Goal: Information Seeking & Learning: Learn about a topic

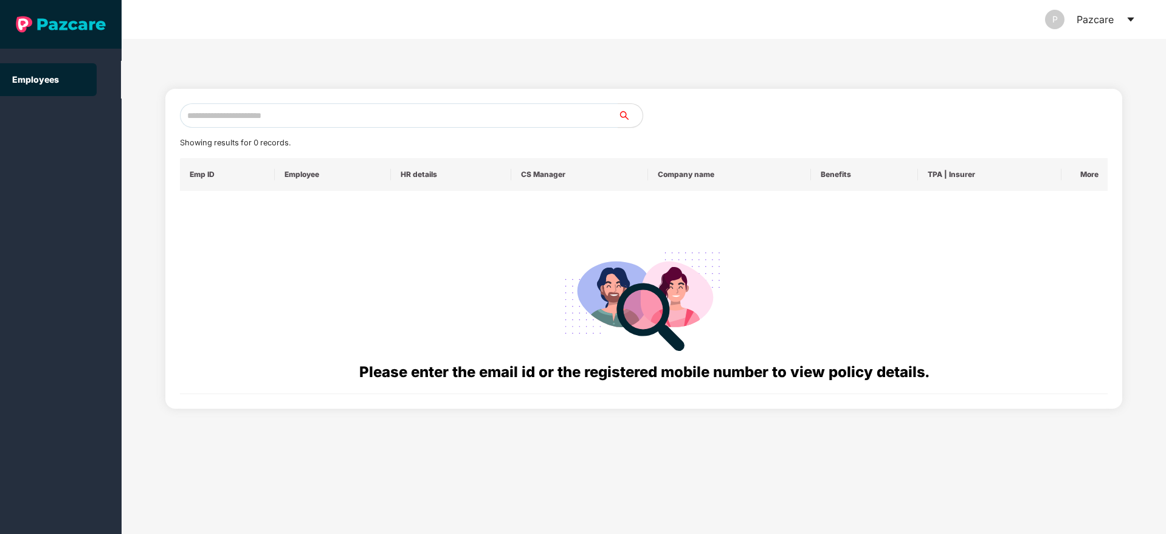
click at [1132, 20] on icon "caret-down" at bounding box center [1131, 20] width 10 height 10
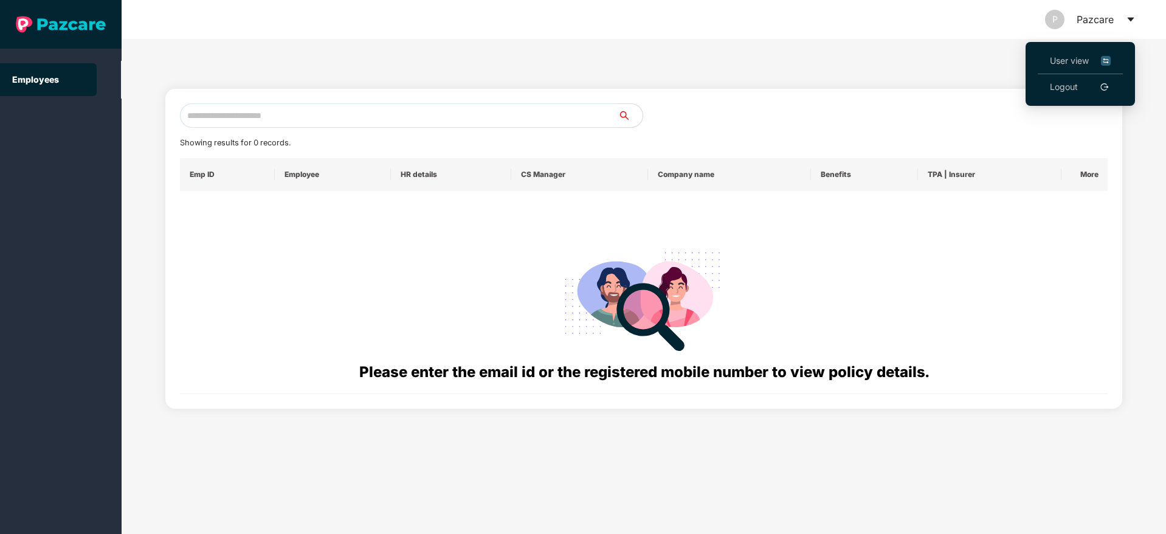
click at [1075, 60] on span "User view" at bounding box center [1080, 60] width 61 height 13
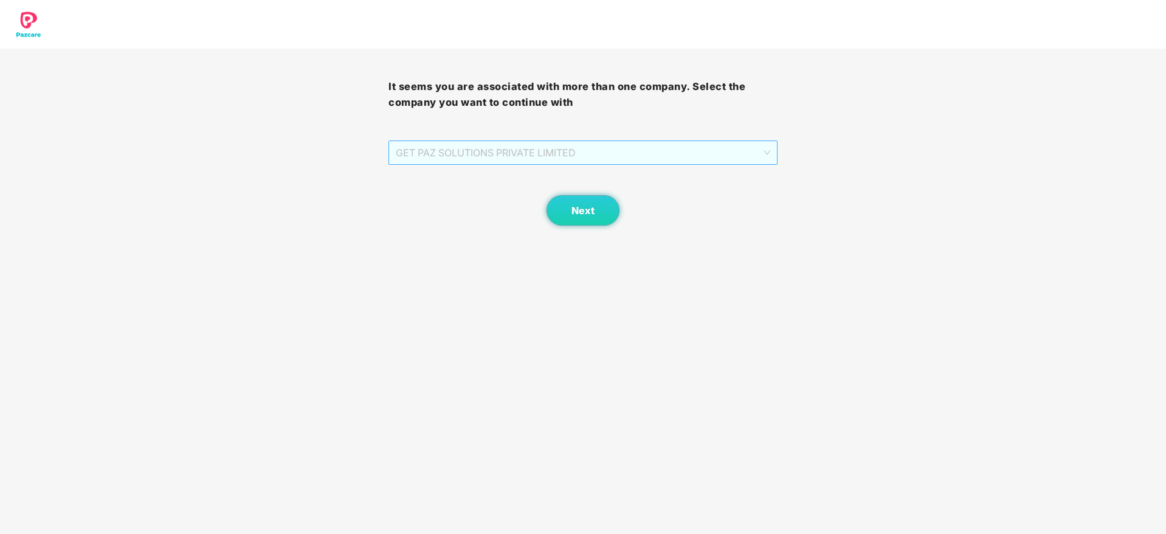
click at [538, 151] on span "GET PAZ SOLUTIONS PRIVATE LIMITED" at bounding box center [583, 152] width 374 height 23
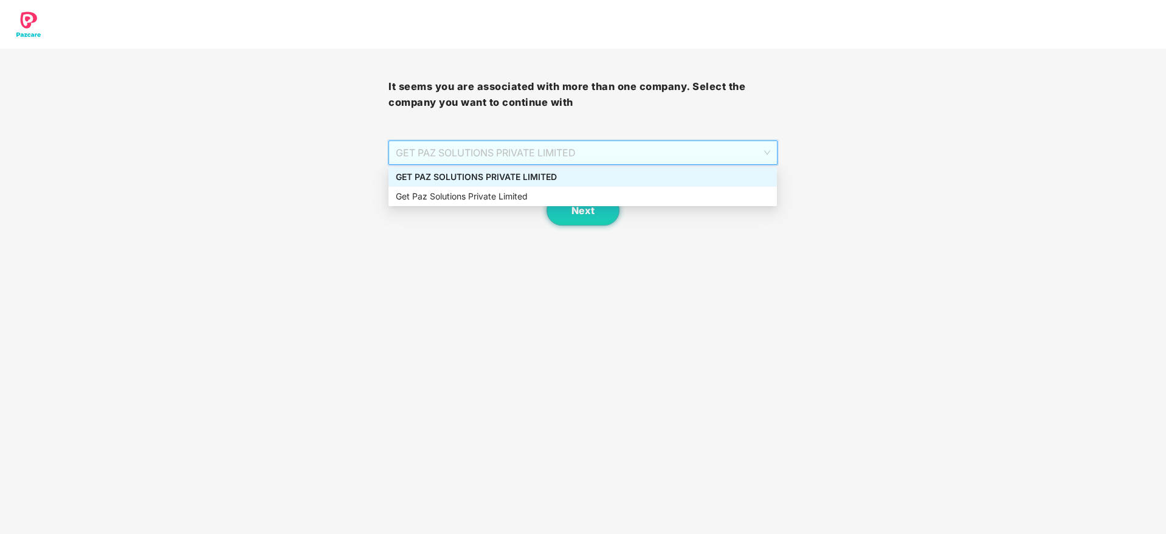
click at [536, 179] on div "GET PAZ SOLUTIONS PRIVATE LIMITED" at bounding box center [583, 176] width 374 height 13
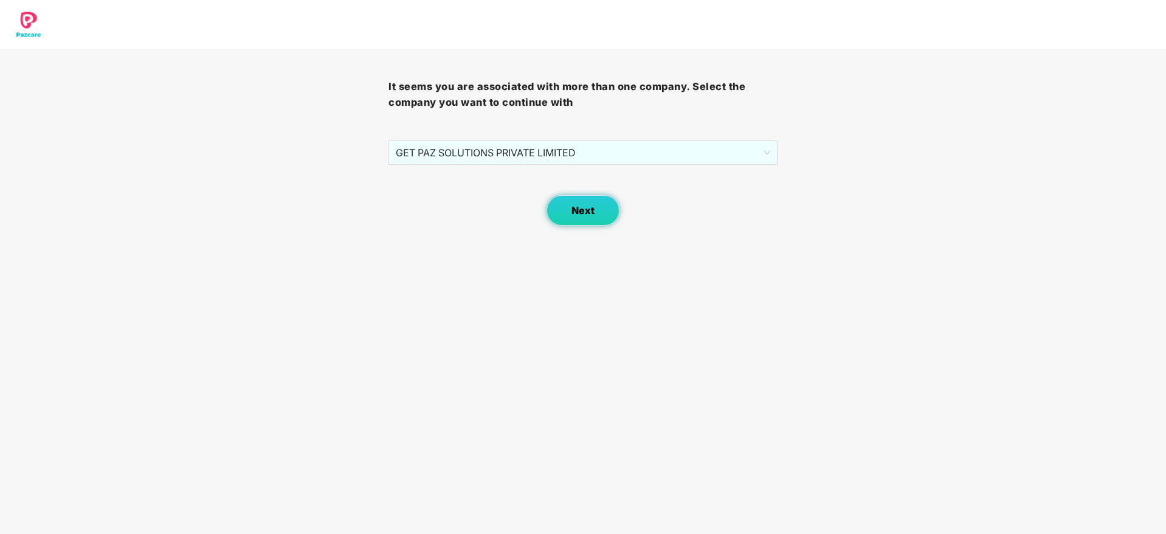
click at [592, 210] on span "Next" at bounding box center [583, 211] width 23 height 12
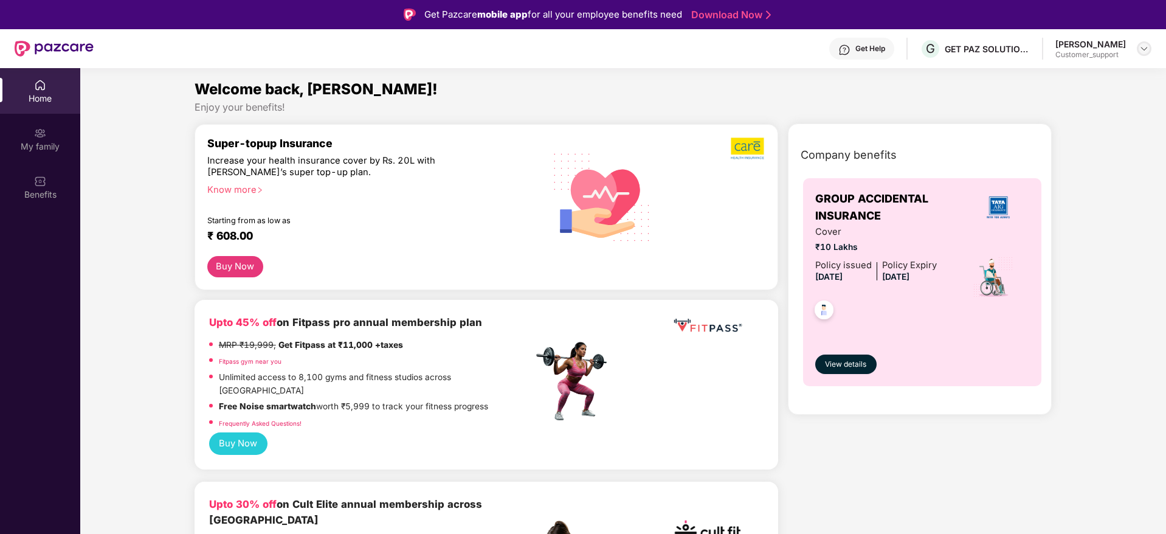
click at [1147, 42] on div at bounding box center [1144, 48] width 15 height 15
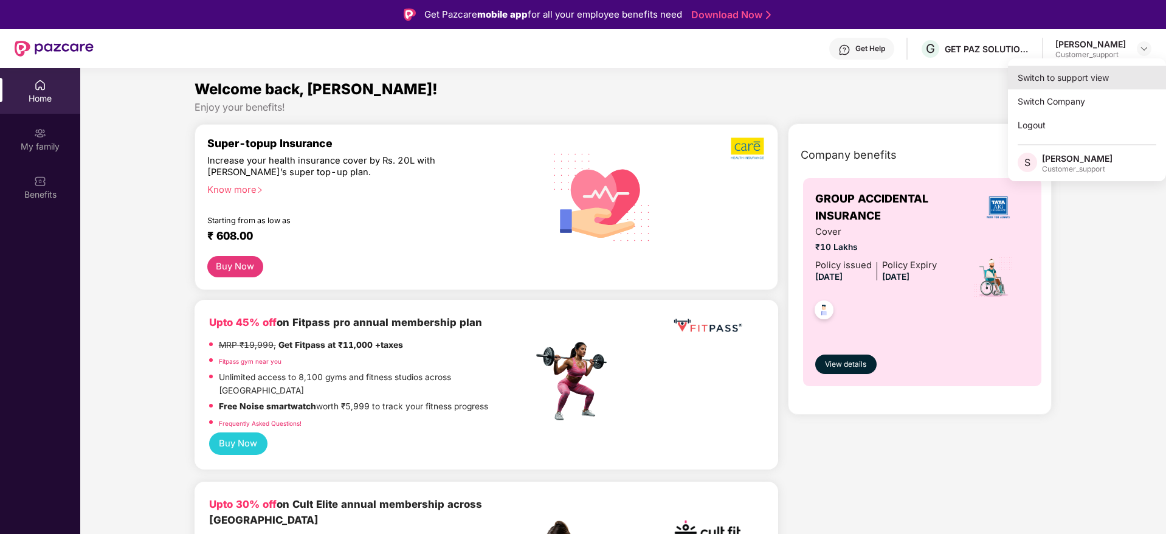
click at [1076, 69] on div "Switch to support view" at bounding box center [1087, 78] width 158 height 24
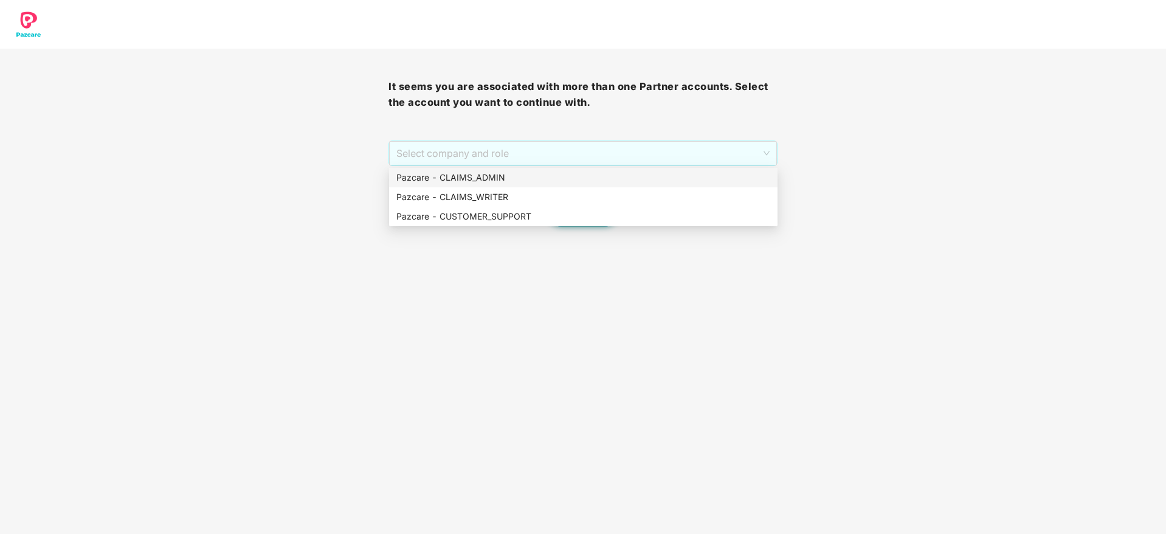
drag, startPoint x: 592, startPoint y: 151, endPoint x: 587, endPoint y: 178, distance: 26.6
click at [587, 178] on body "It seems you are associated with more than one Partner accounts. Select the acc…" at bounding box center [583, 267] width 1166 height 534
click at [587, 178] on div "Pazcare - CLAIMS_ADMIN" at bounding box center [583, 177] width 374 height 13
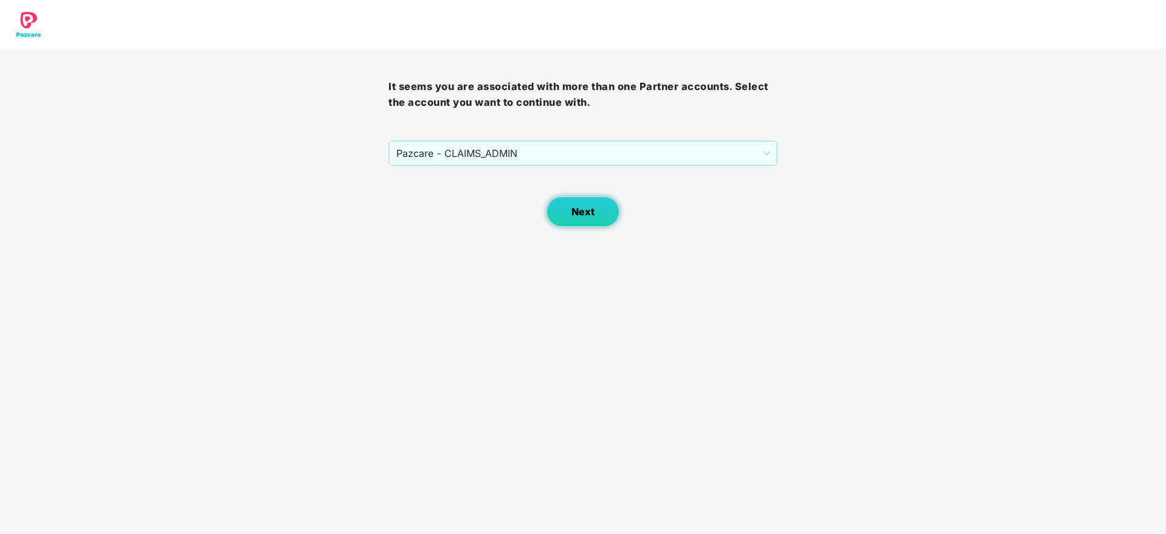
click at [589, 215] on span "Next" at bounding box center [583, 212] width 23 height 12
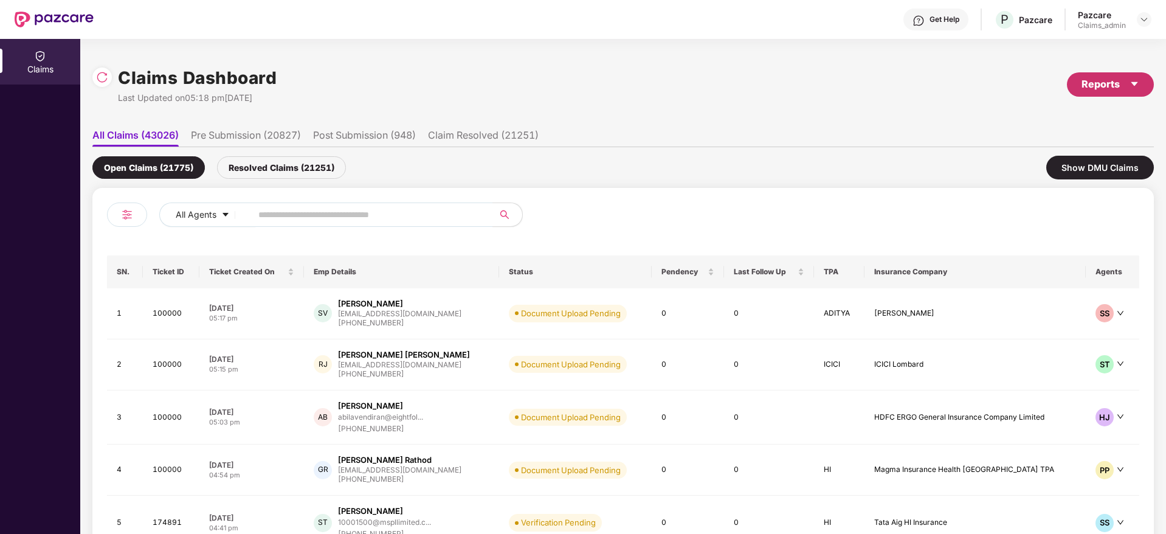
click at [1095, 83] on div "Reports" at bounding box center [1111, 84] width 58 height 15
click at [1030, 144] on div "Claims Pendency Report" at bounding box center [1058, 140] width 98 height 13
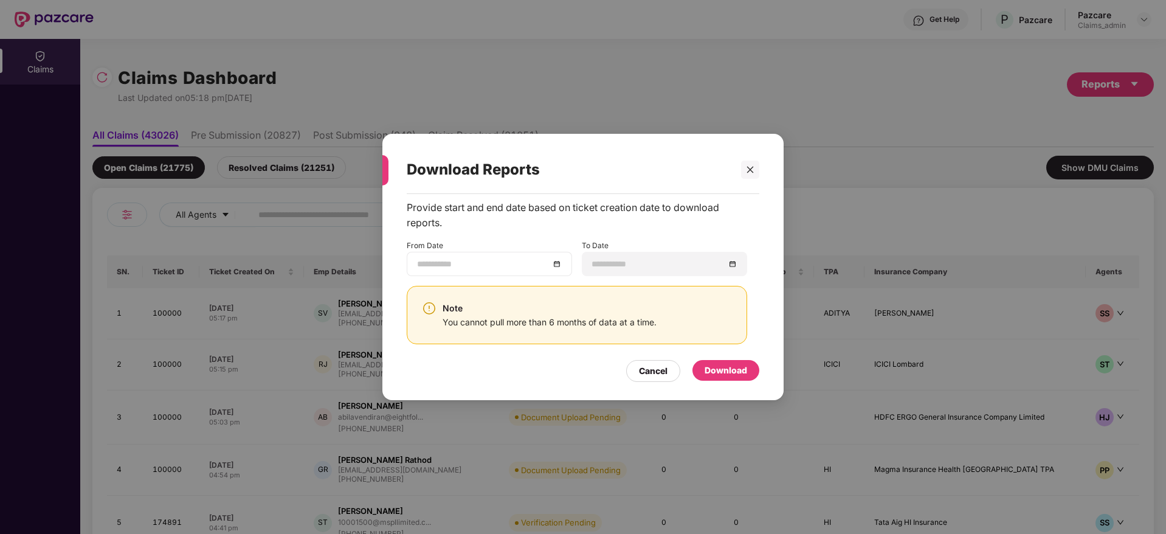
click at [559, 266] on div at bounding box center [489, 263] width 145 height 13
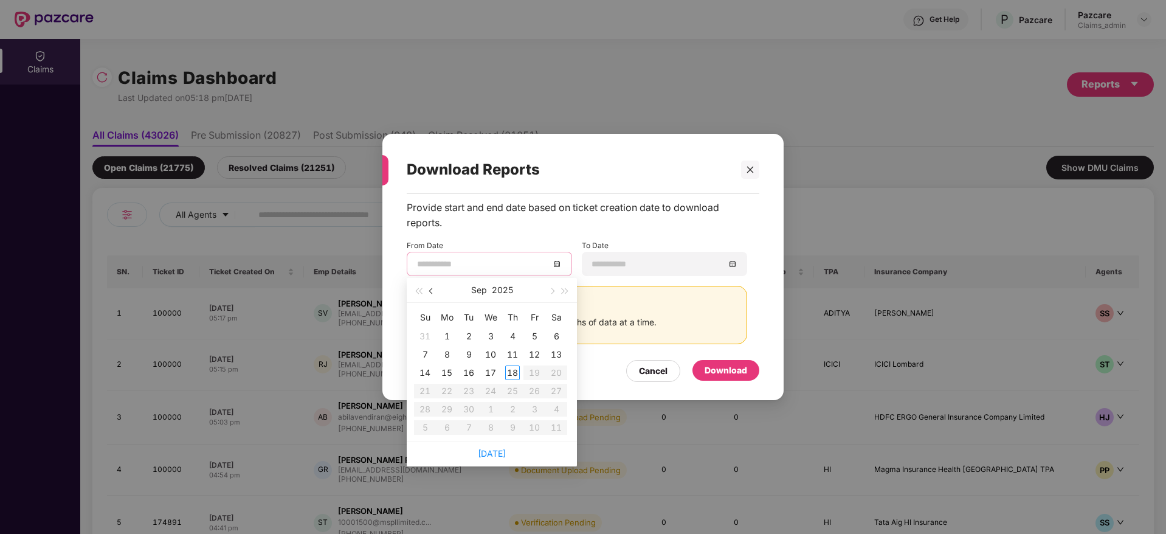
click at [433, 292] on span "button" at bounding box center [432, 291] width 6 height 6
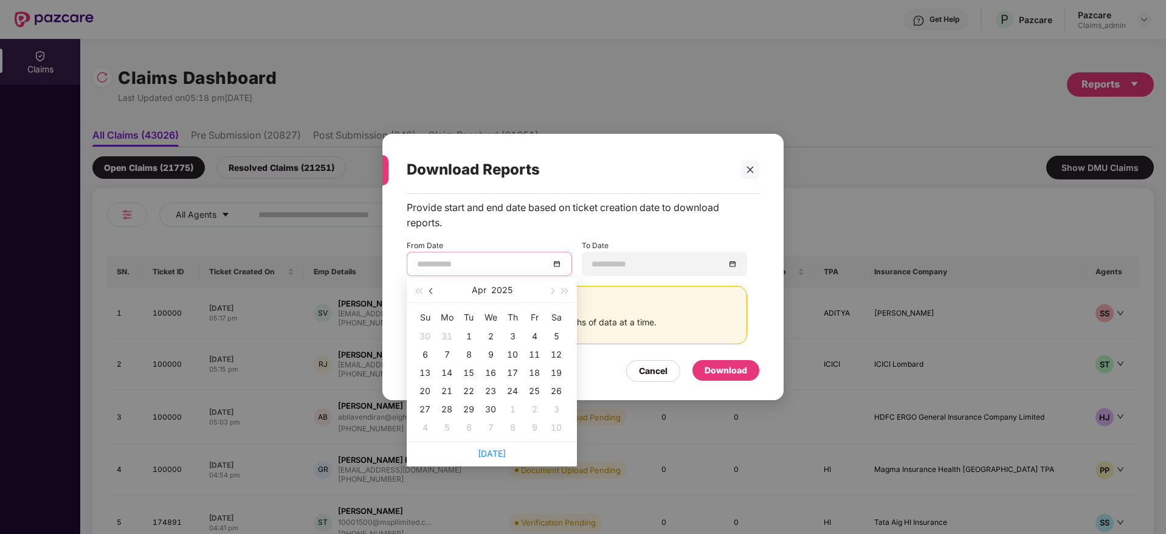
click at [433, 292] on span "button" at bounding box center [432, 291] width 6 height 6
type input "**********"
click at [500, 393] on td "19" at bounding box center [491, 391] width 22 height 18
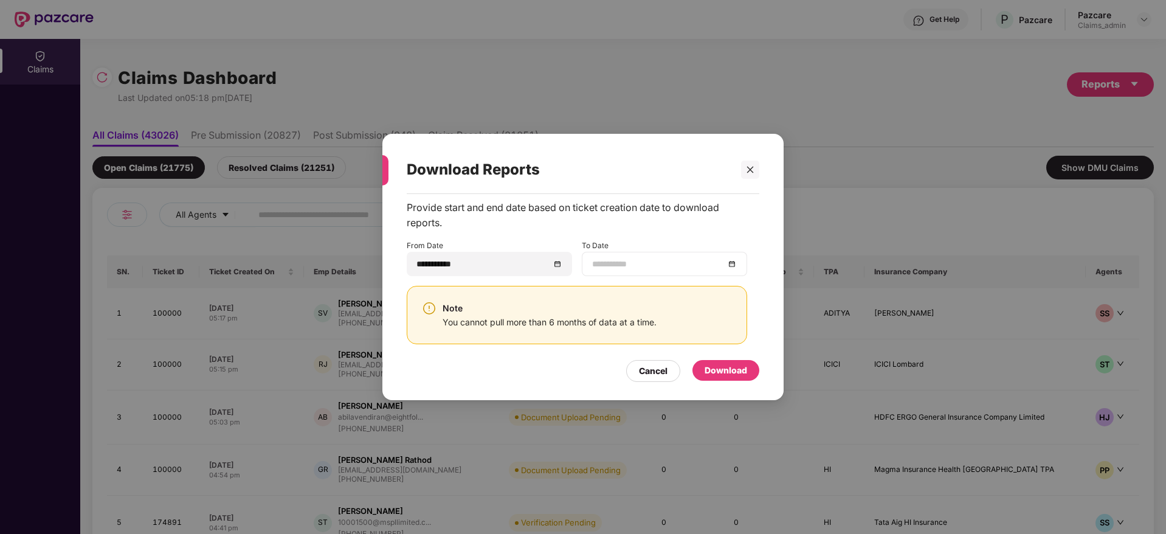
click at [733, 271] on div at bounding box center [664, 264] width 165 height 24
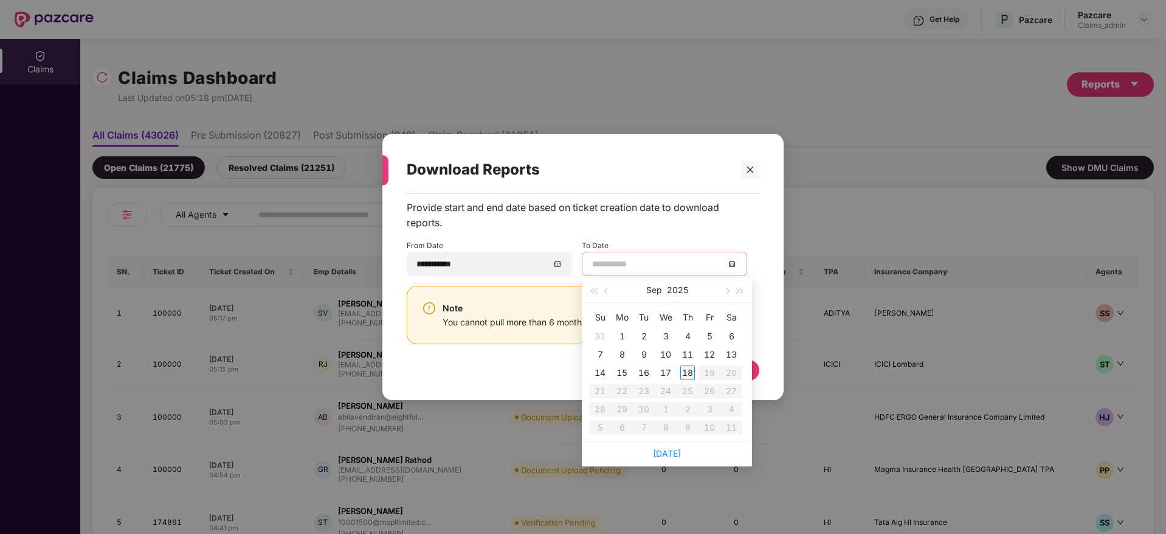
type input "**********"
click at [692, 374] on div "18" at bounding box center [687, 372] width 15 height 15
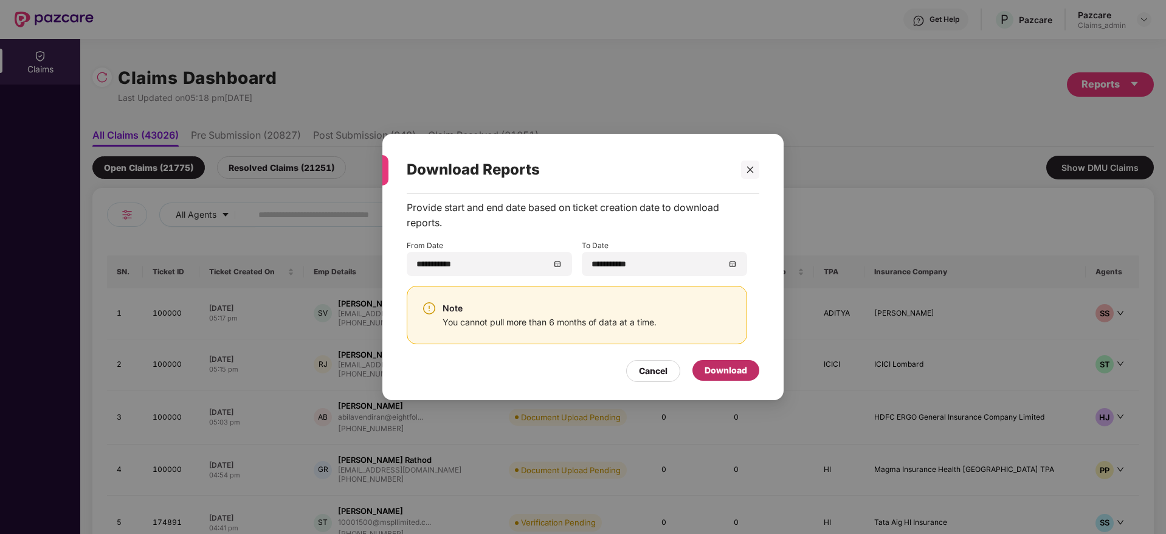
click at [720, 368] on div "Download" at bounding box center [726, 370] width 43 height 13
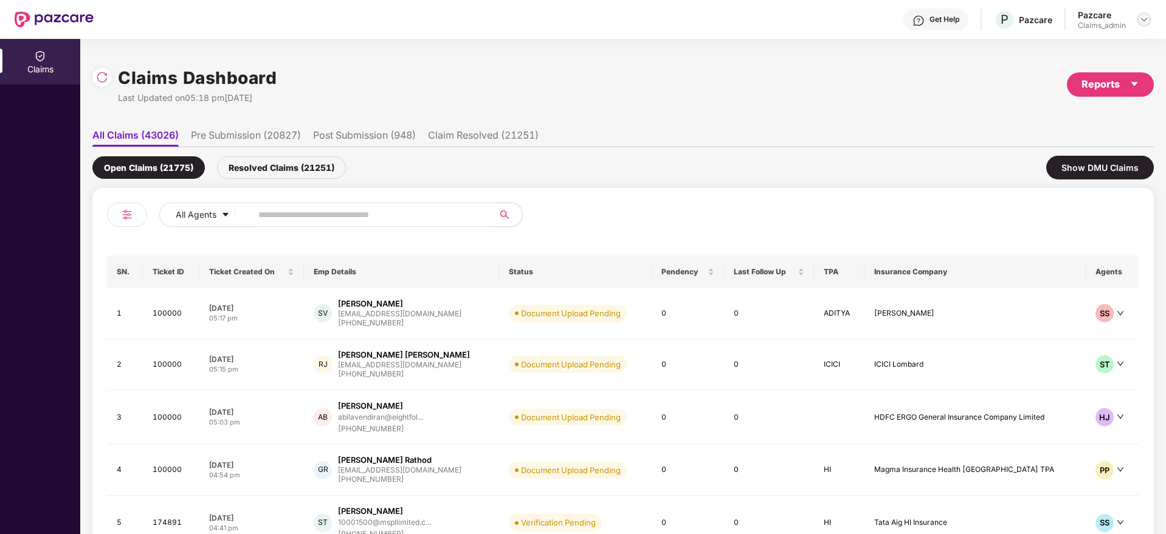
click at [1147, 17] on img at bounding box center [1145, 20] width 10 height 10
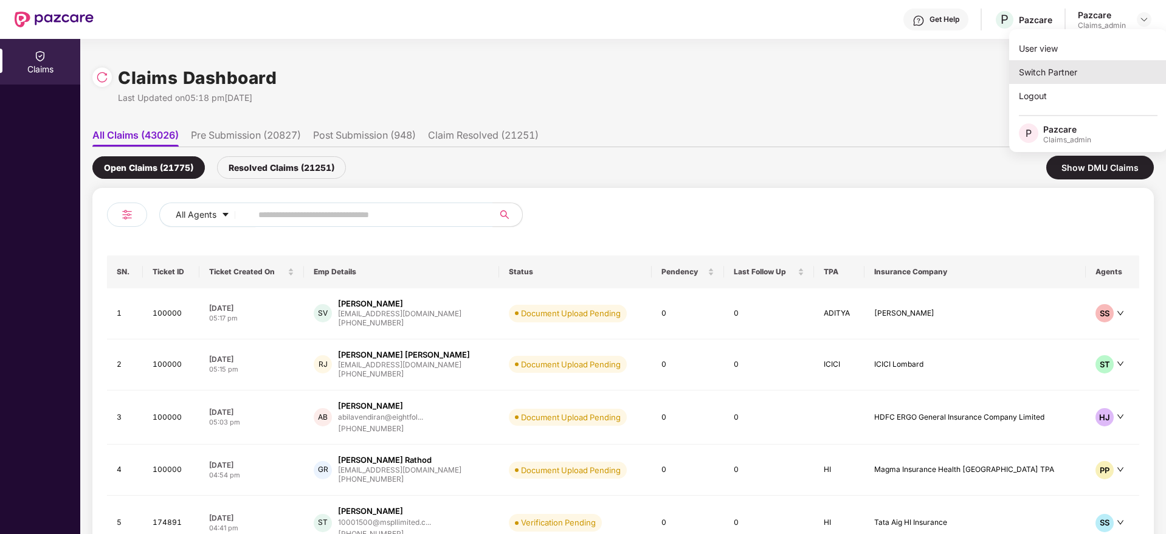
click at [1097, 68] on div "Switch Partner" at bounding box center [1088, 72] width 158 height 24
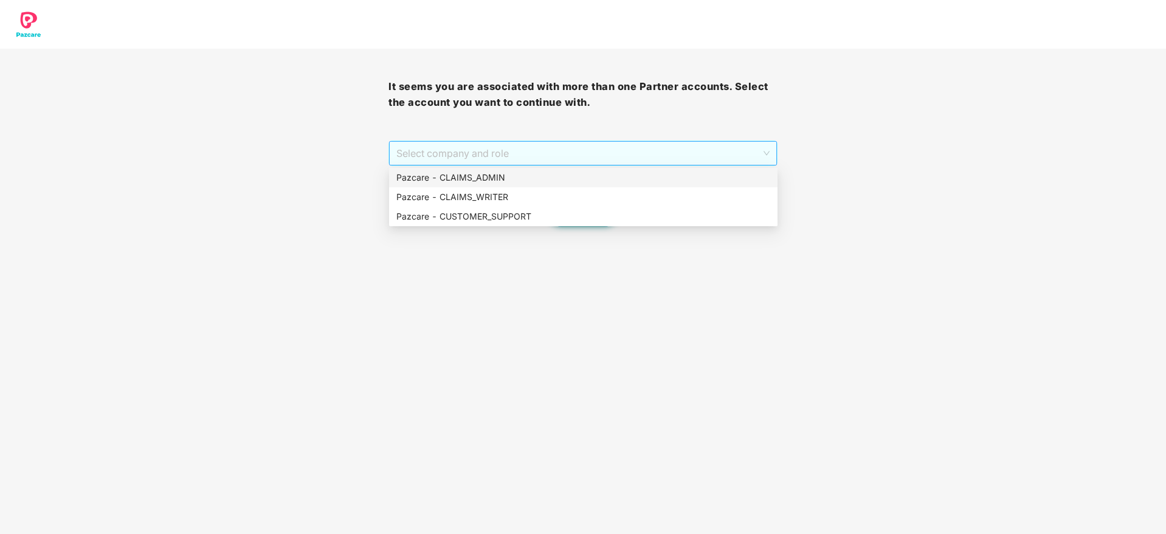
click at [605, 150] on span "Select company and role" at bounding box center [582, 153] width 373 height 23
click at [593, 220] on div "Pazcare - CUSTOMER_SUPPORT" at bounding box center [583, 216] width 374 height 13
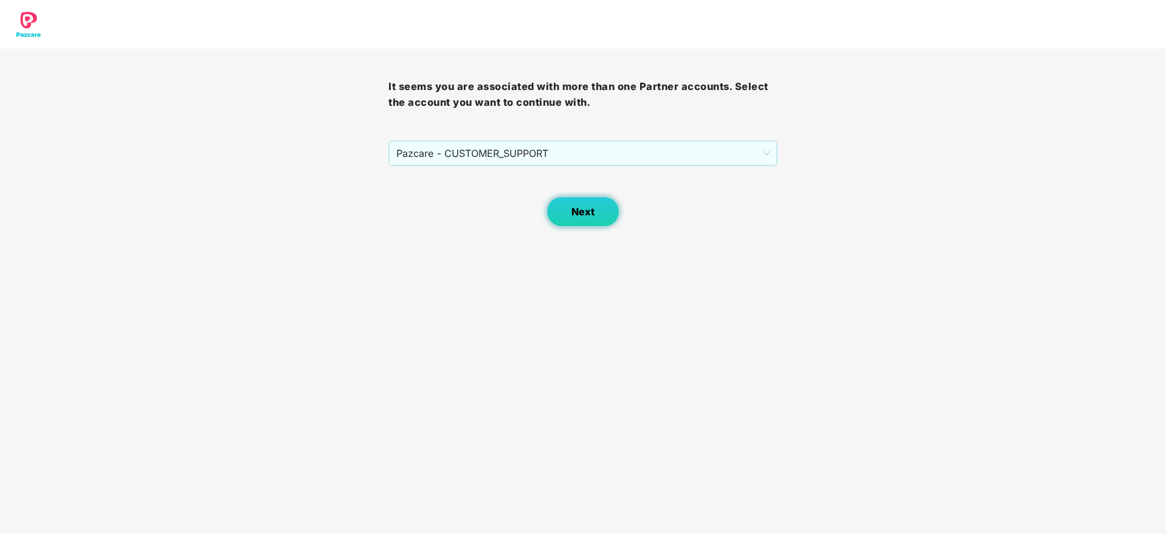
click at [561, 212] on button "Next" at bounding box center [583, 211] width 73 height 30
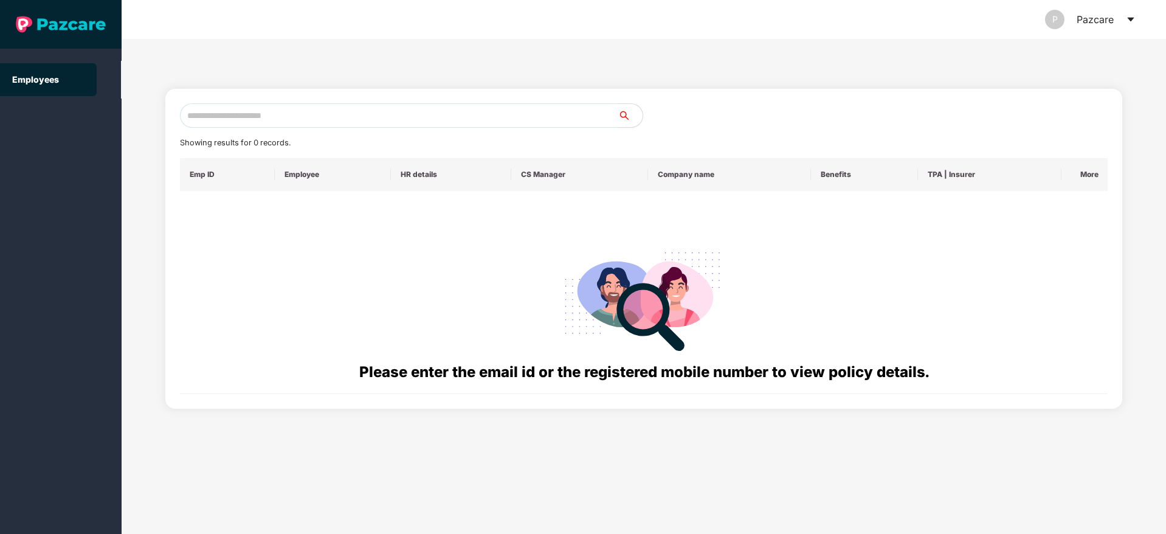
click at [424, 116] on input "text" at bounding box center [399, 115] width 438 height 24
paste input "**********"
drag, startPoint x: 312, startPoint y: 120, endPoint x: 133, endPoint y: 108, distance: 179.8
click at [133, 108] on div "**********" at bounding box center [644, 286] width 1045 height 495
paste input "text"
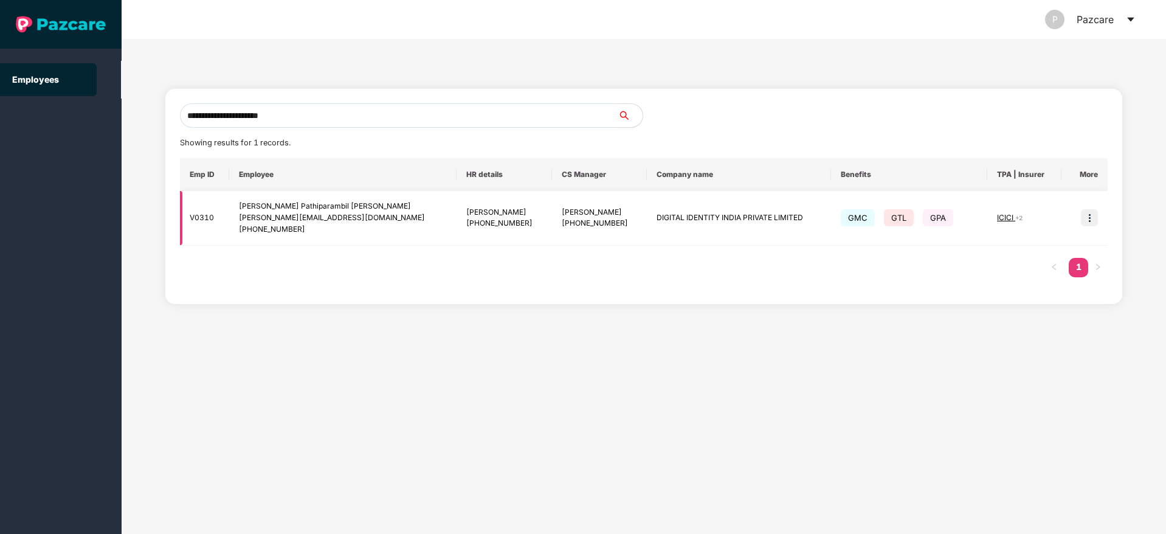
type input "**********"
click at [1086, 218] on img at bounding box center [1089, 217] width 17 height 17
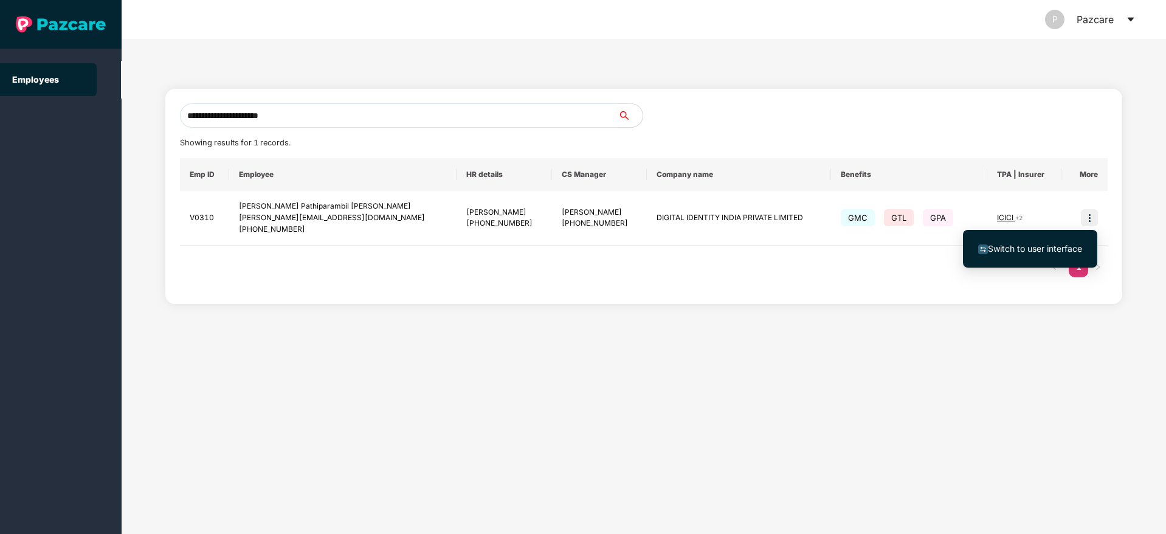
click at [1004, 250] on span "Switch to user interface" at bounding box center [1035, 248] width 94 height 10
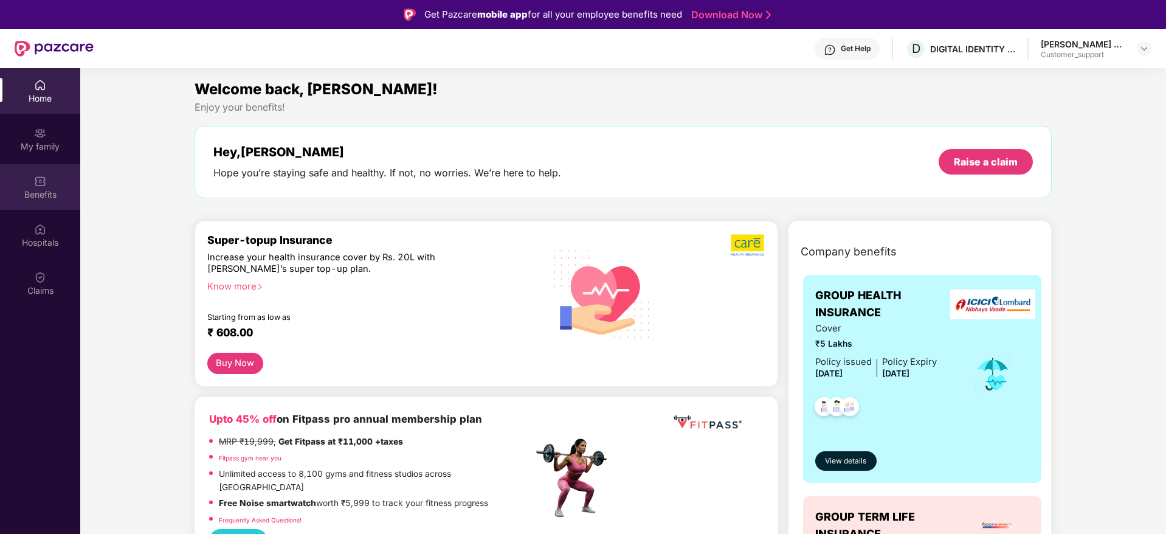
click at [41, 202] on div "Benefits" at bounding box center [40, 187] width 80 height 46
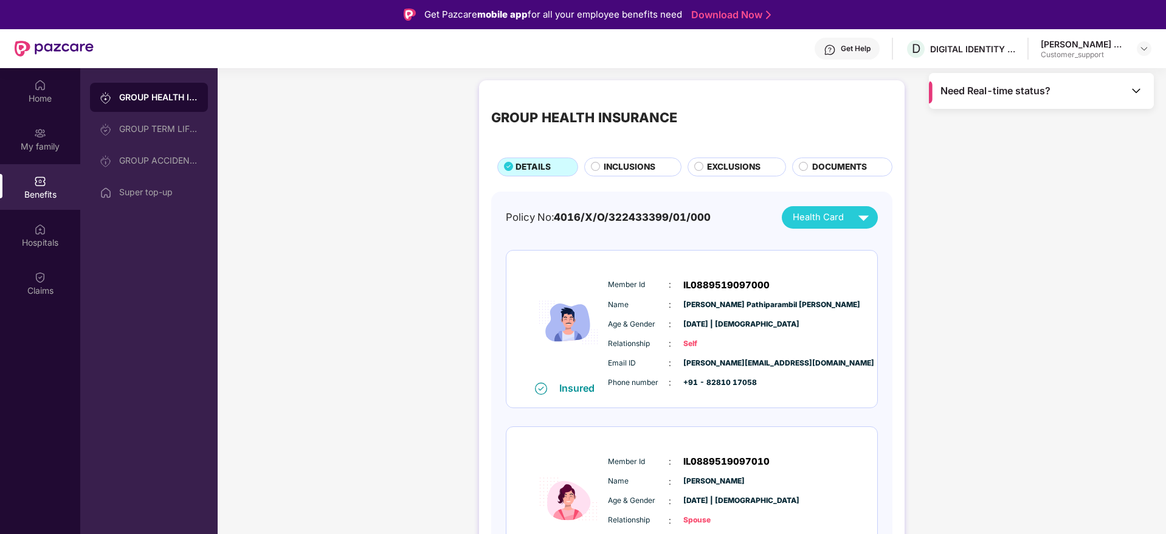
click at [634, 163] on span "INCLUSIONS" at bounding box center [630, 167] width 52 height 13
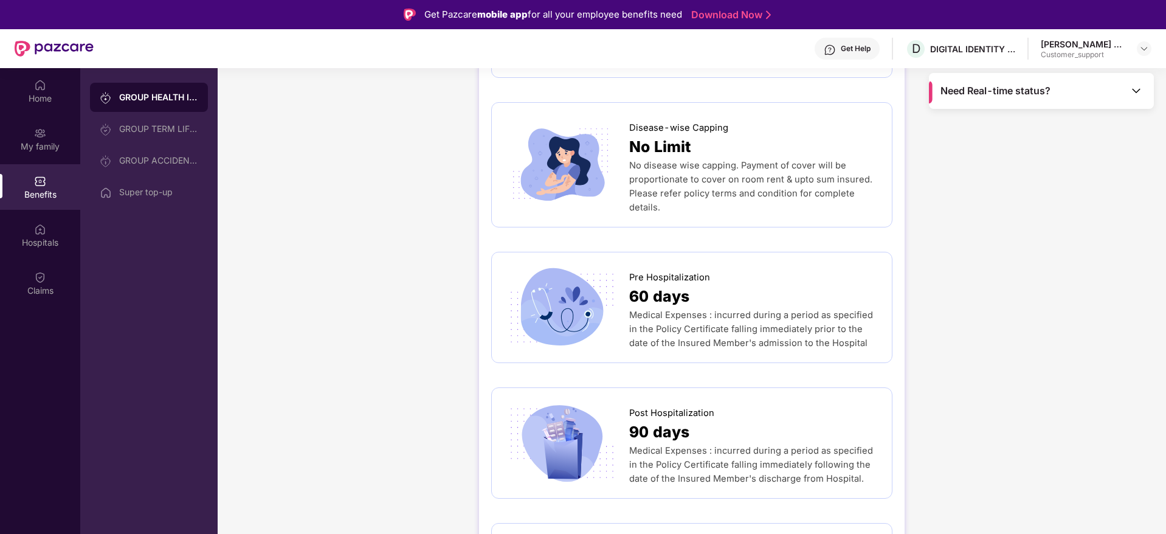
scroll to position [693, 0]
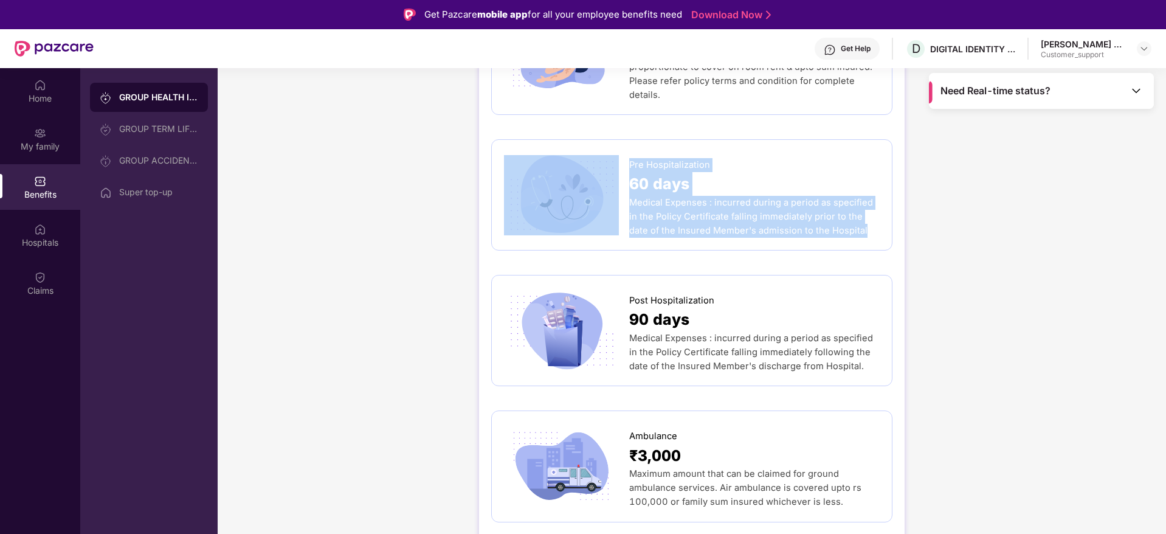
drag, startPoint x: 623, startPoint y: 133, endPoint x: 836, endPoint y: 200, distance: 223.1
click at [836, 200] on div "Pre Hospitalization 60 days Medical Expenses : incurred during a period as spec…" at bounding box center [692, 195] width 376 height 86
copy div "Pre Hospitalization 60 days Medical Expenses : incurred during a period as spec…"
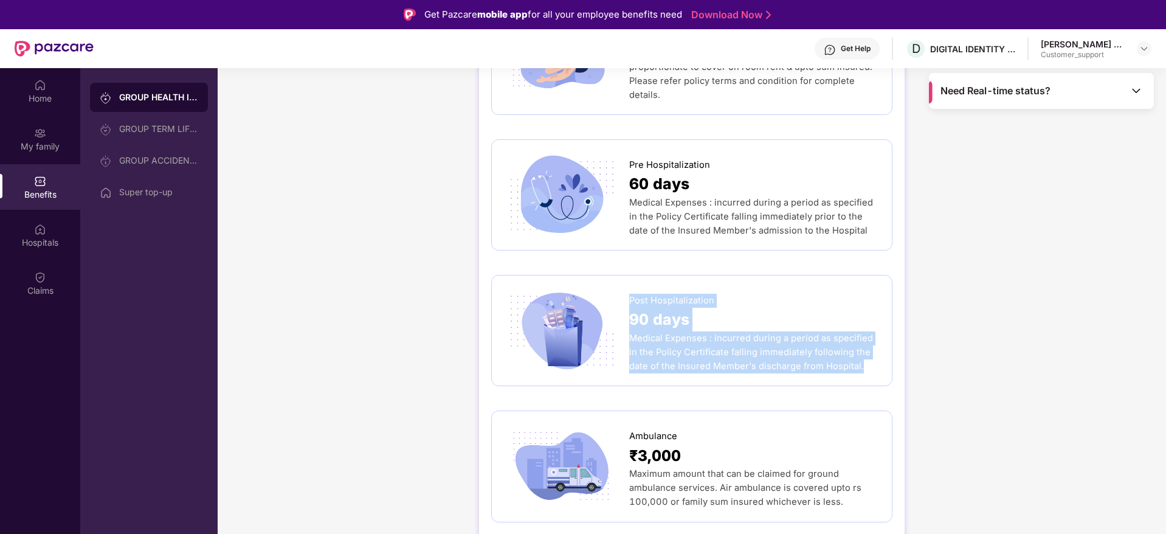
drag, startPoint x: 630, startPoint y: 270, endPoint x: 842, endPoint y: 337, distance: 222.1
click at [842, 337] on div "Post Hospitalization 90 days Medical Expenses : incurred during a period as spe…" at bounding box center [754, 331] width 251 height 86
copy div "Post Hospitalization 90 days Medical Expenses : incurred during a period as spe…"
click at [686, 294] on span "Post Hospitalization" at bounding box center [671, 301] width 85 height 14
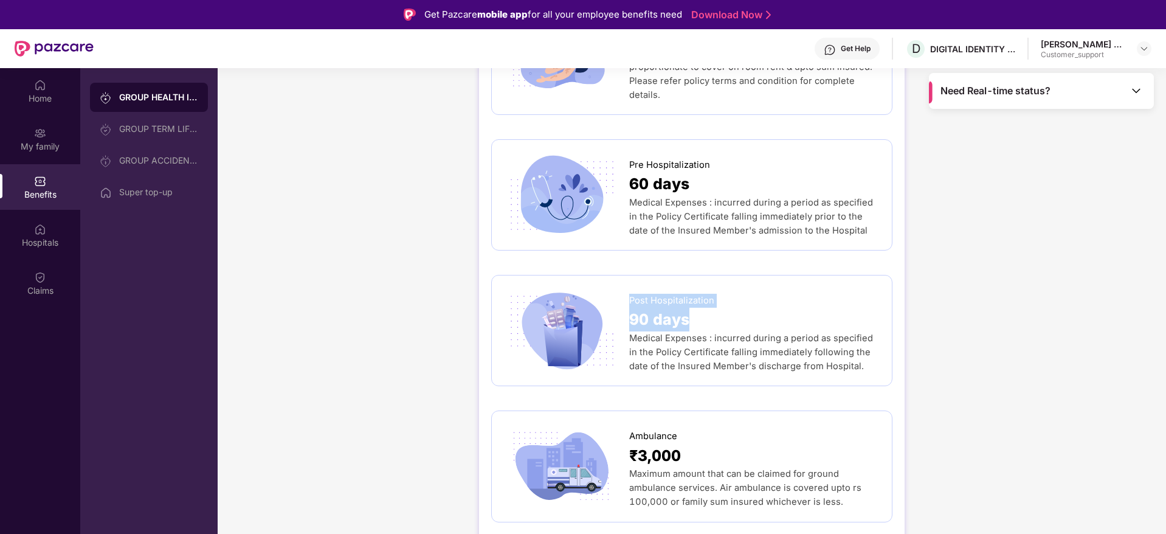
drag, startPoint x: 691, startPoint y: 297, endPoint x: 630, endPoint y: 269, distance: 67.7
click at [630, 288] on div "Post Hospitalization 90 days Medical Expenses : incurred during a period as spe…" at bounding box center [754, 331] width 251 height 86
copy div "Post Hospitalization 90 days"
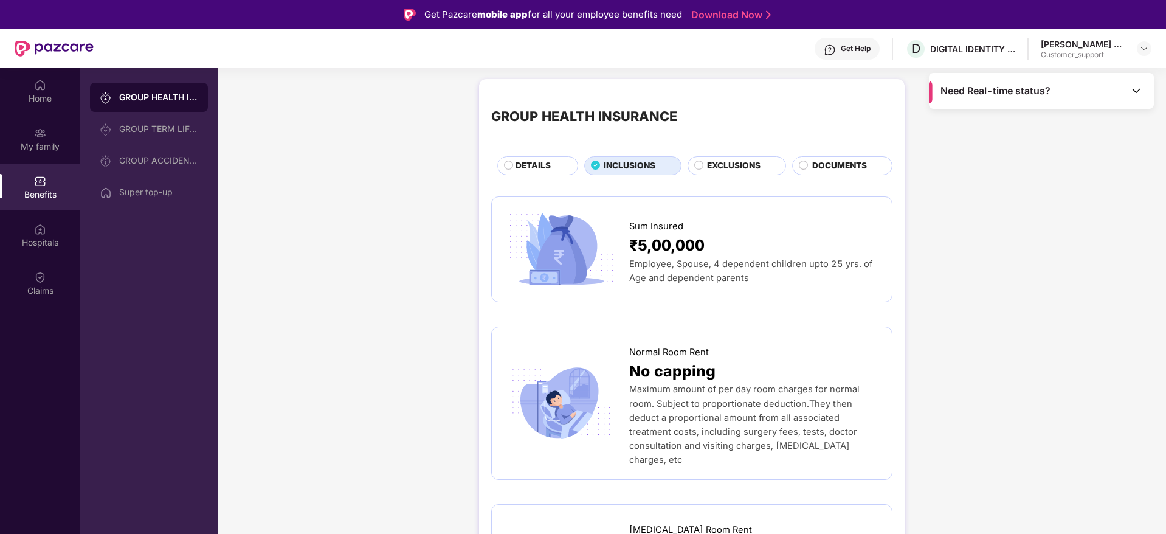
scroll to position [0, 0]
click at [1139, 47] on div at bounding box center [1144, 48] width 15 height 15
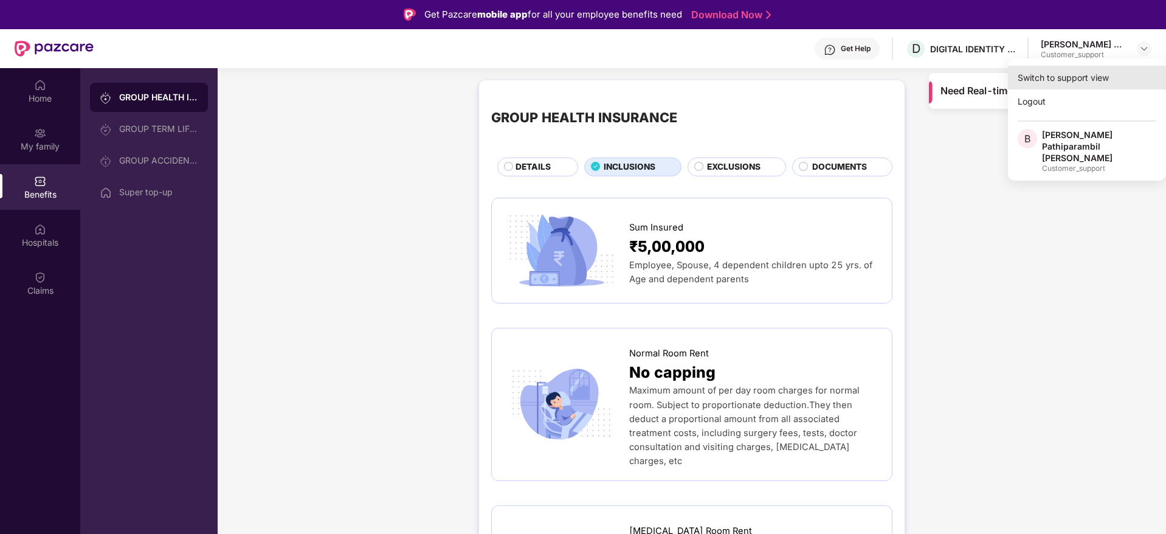
click at [1035, 72] on div "Switch to support view" at bounding box center [1087, 78] width 158 height 24
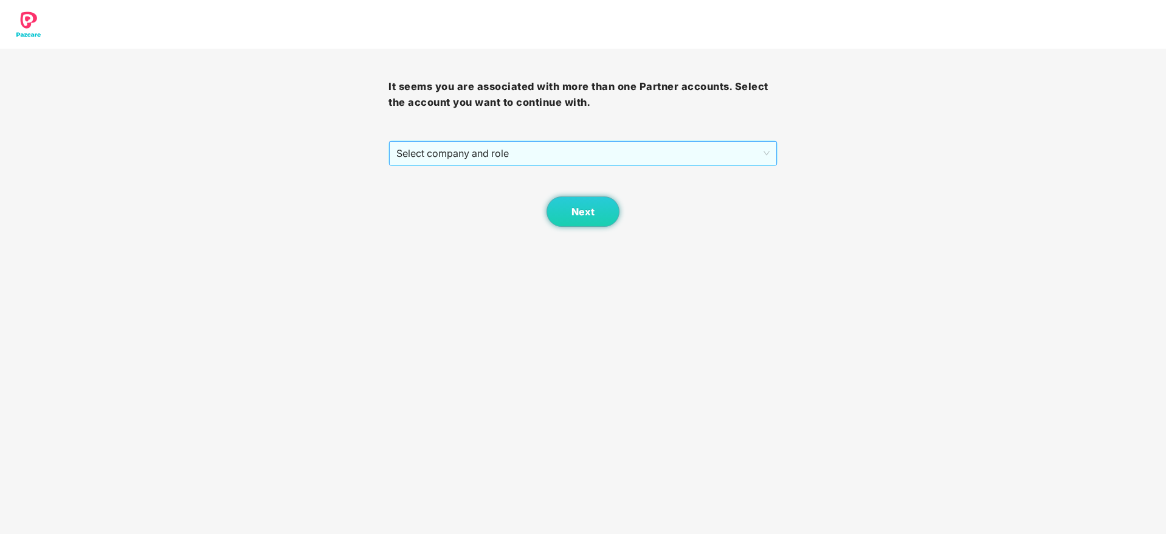
click at [604, 154] on span "Select company and role" at bounding box center [582, 153] width 373 height 23
click at [566, 227] on body "It seems you are associated with more than one Partner accounts. Select the acc…" at bounding box center [583, 267] width 1166 height 534
click at [585, 223] on button "Next" at bounding box center [583, 211] width 73 height 30
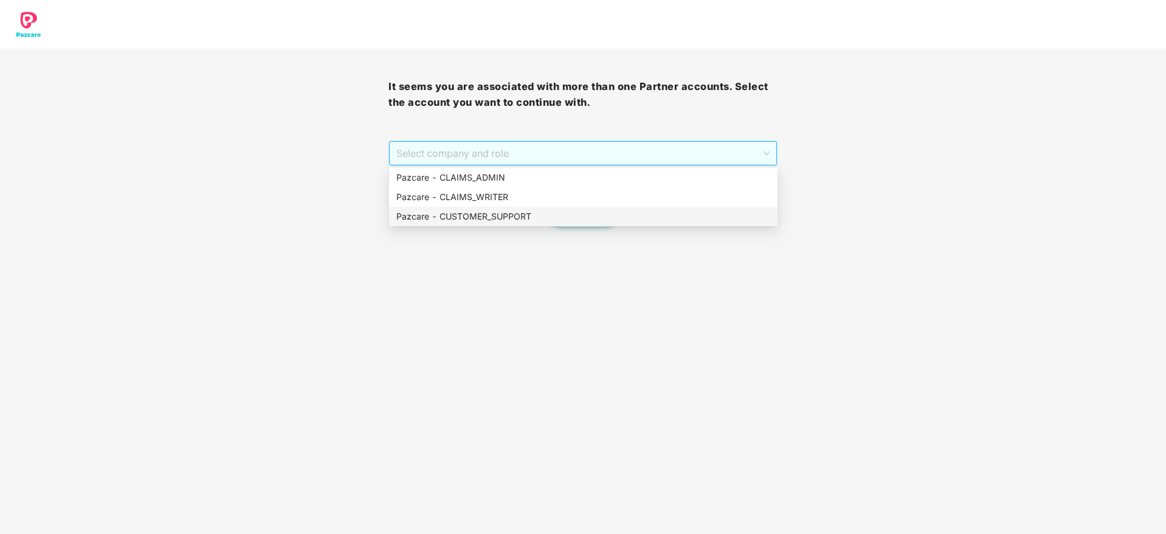
click at [512, 153] on span "Select company and role" at bounding box center [582, 153] width 373 height 23
click at [508, 220] on div "Pazcare - CUSTOMER_SUPPORT" at bounding box center [583, 216] width 374 height 13
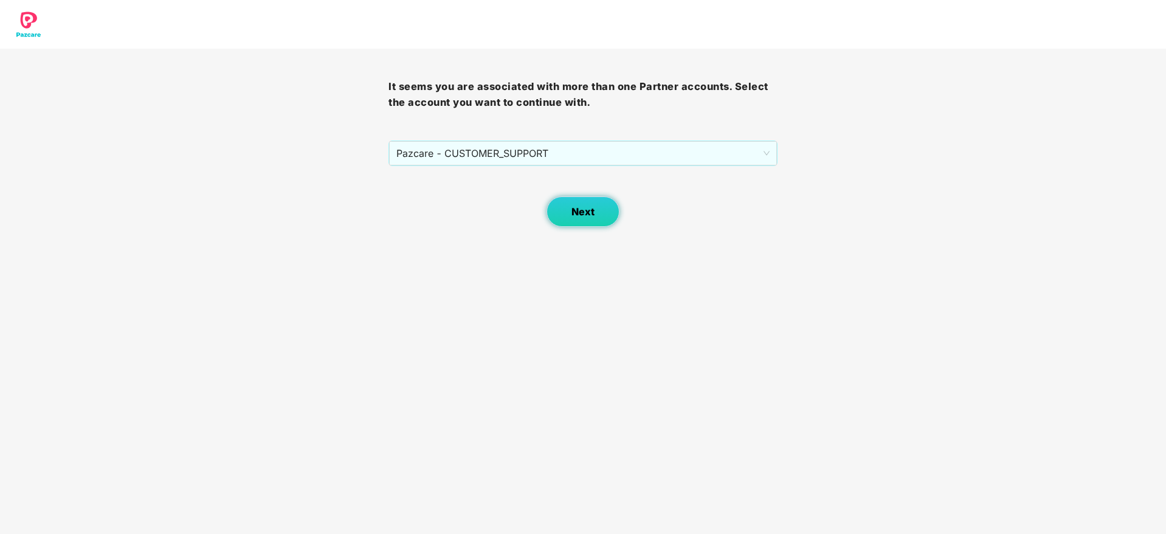
click at [576, 204] on button "Next" at bounding box center [583, 211] width 73 height 30
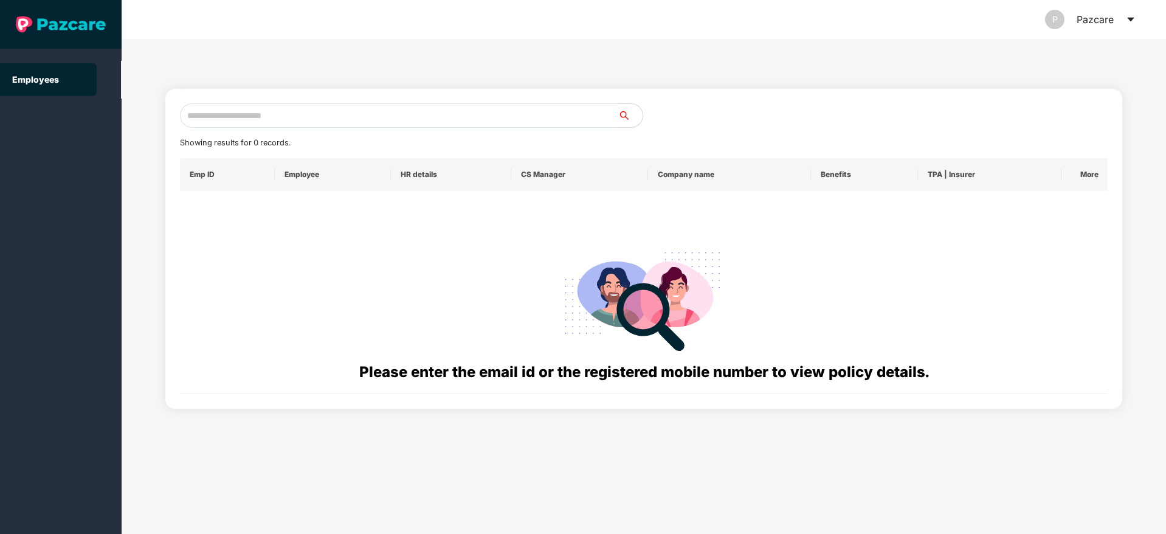
click at [365, 115] on input "text" at bounding box center [399, 115] width 438 height 24
paste input "**********"
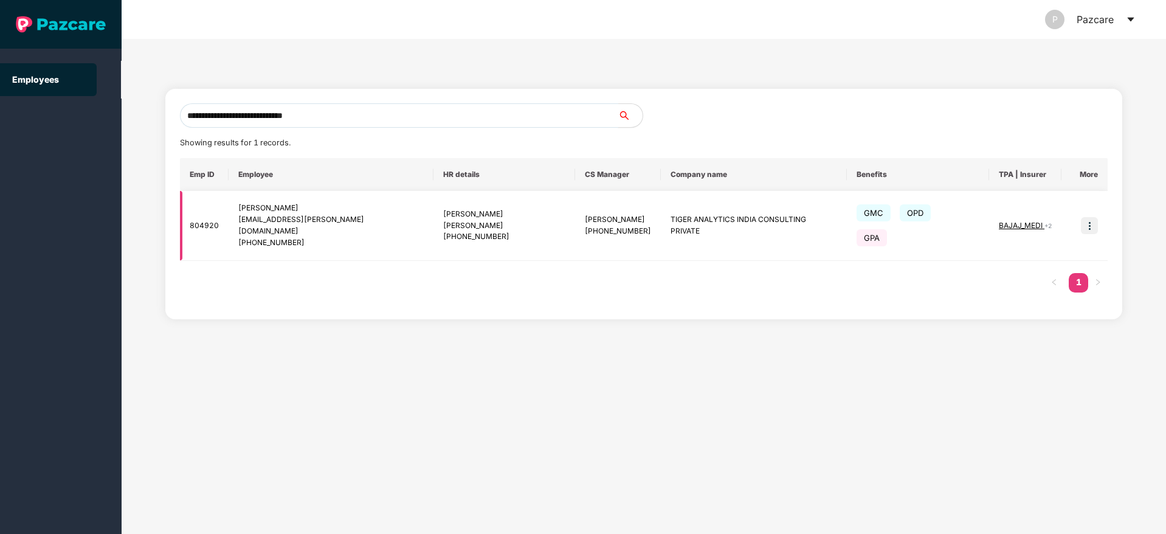
type input "**********"
click at [1091, 220] on img at bounding box center [1089, 225] width 17 height 17
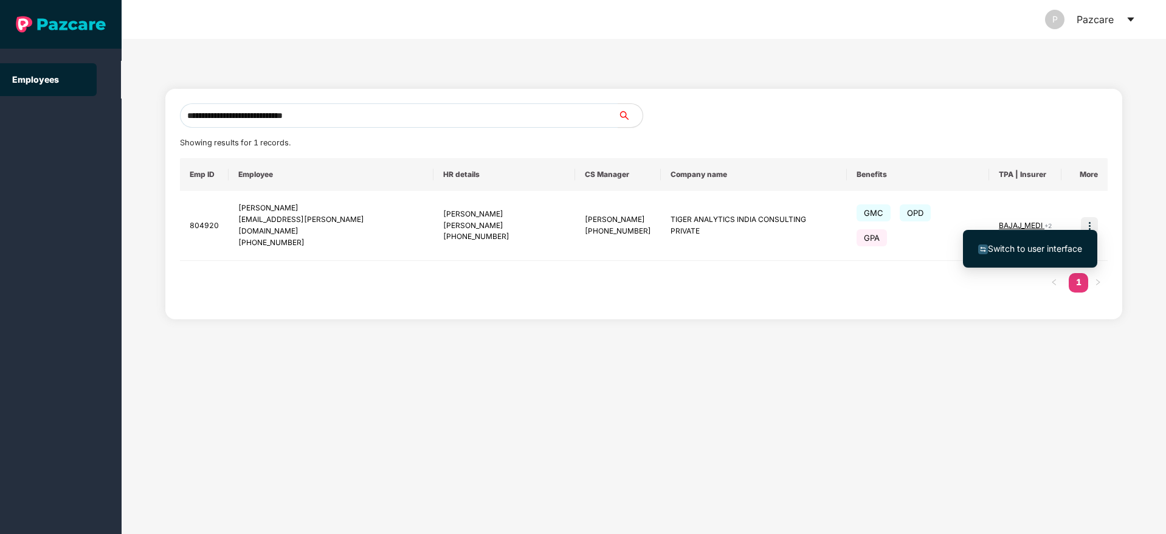
click at [1003, 249] on span "Switch to user interface" at bounding box center [1035, 248] width 94 height 10
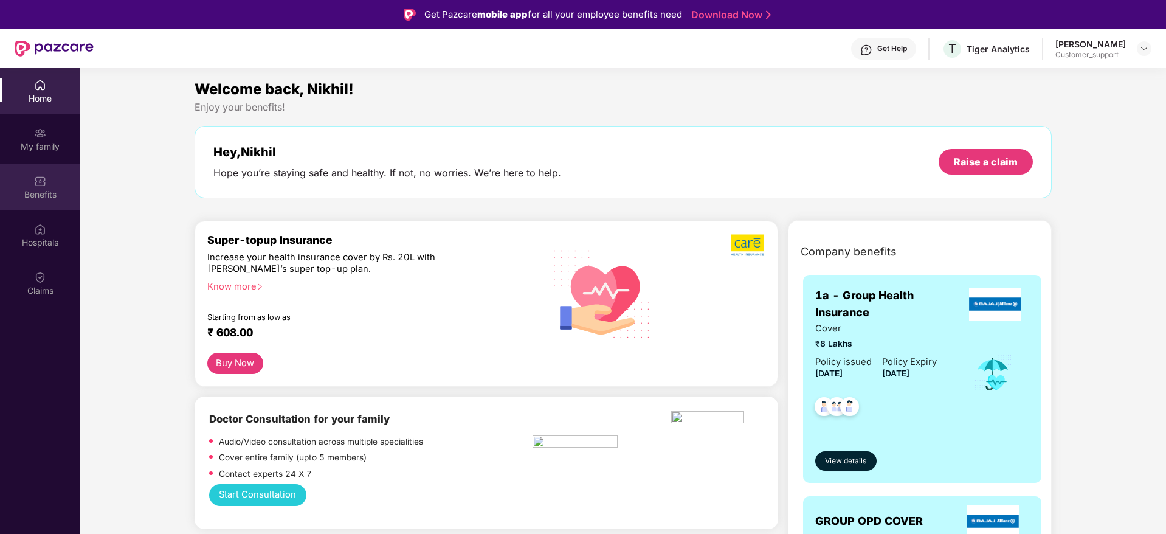
click at [40, 196] on div "Benefits" at bounding box center [40, 195] width 80 height 12
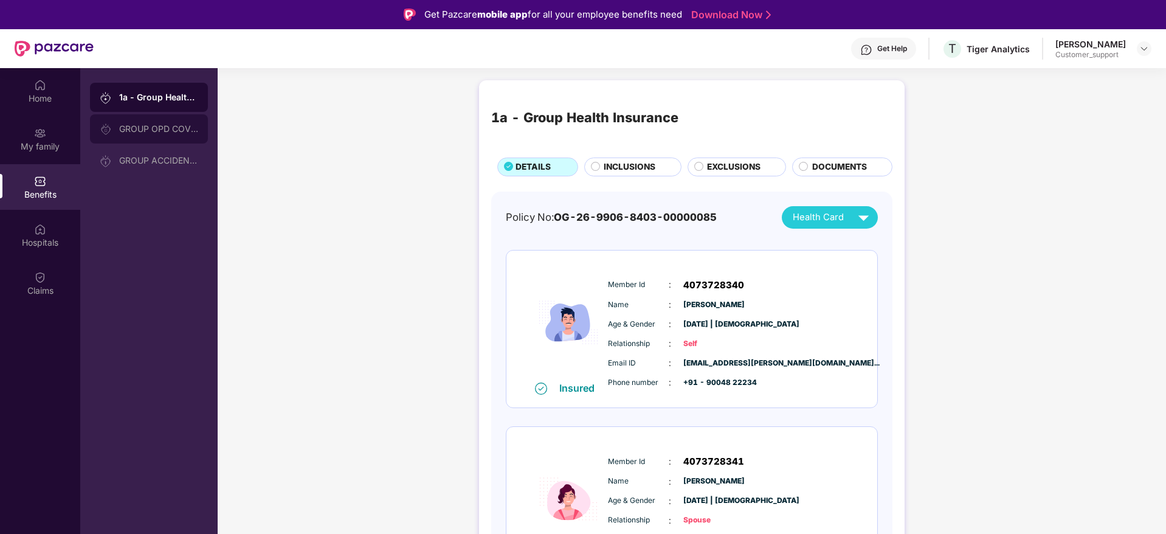
click at [147, 126] on div "GROUP OPD COVER" at bounding box center [158, 129] width 79 height 10
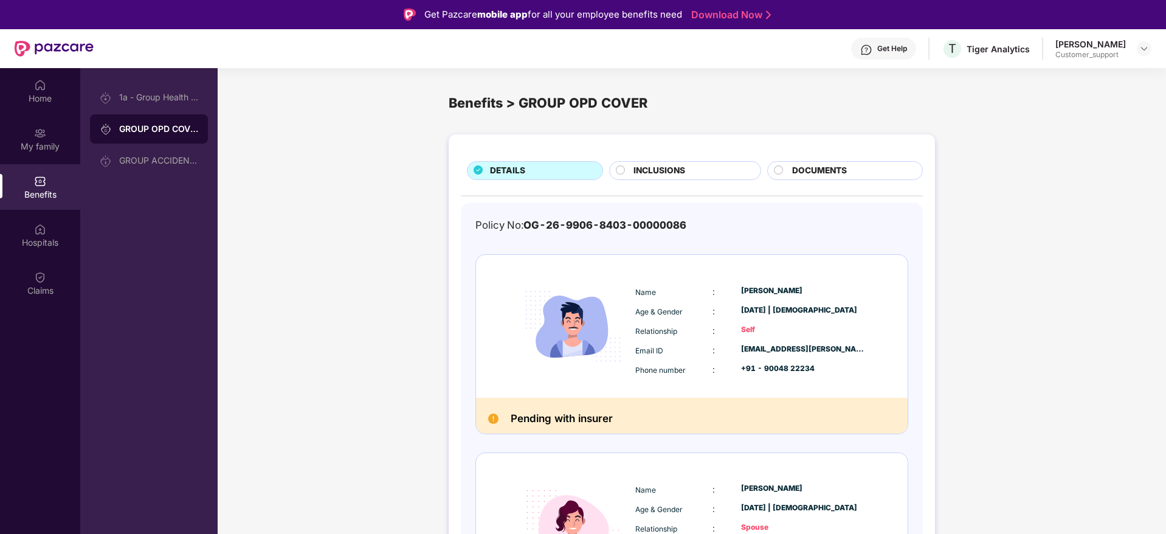
click at [676, 167] on span "INCLUSIONS" at bounding box center [660, 170] width 52 height 13
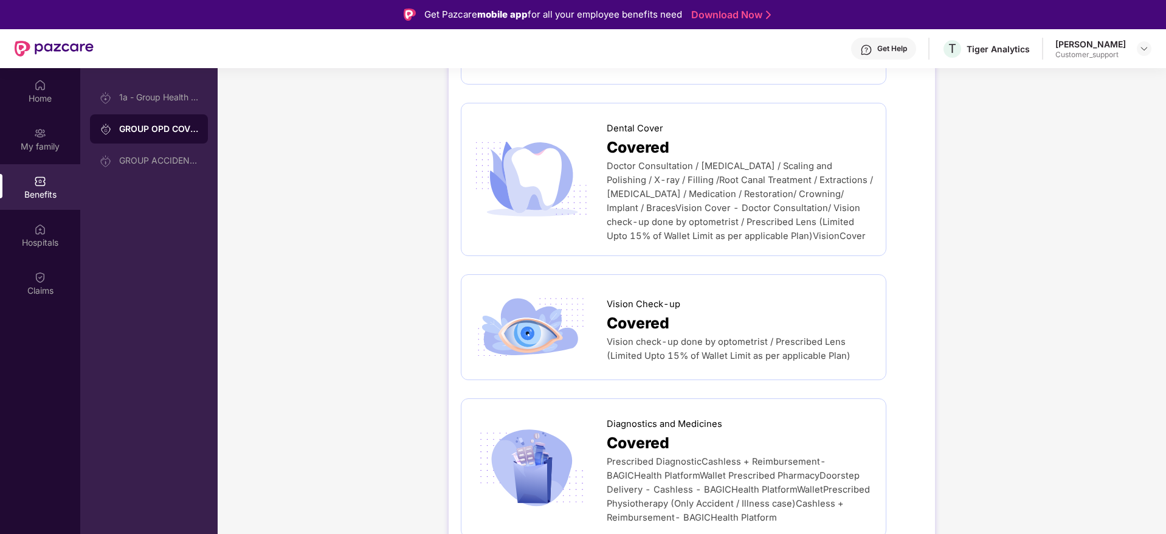
scroll to position [365, 0]
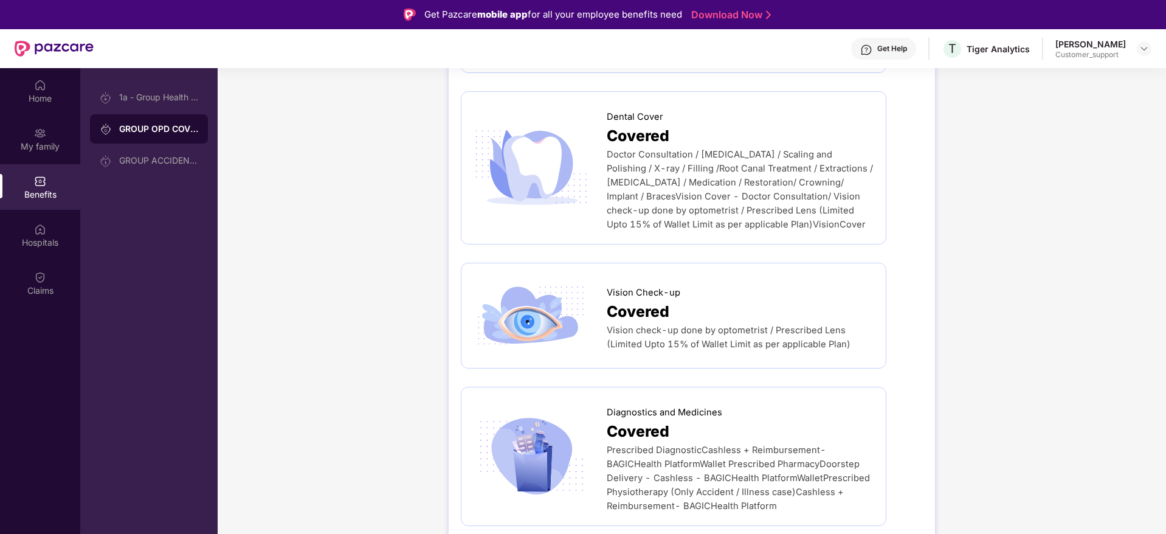
drag, startPoint x: 610, startPoint y: 112, endPoint x: 816, endPoint y: 230, distance: 237.2
click at [816, 230] on div "Dental Cover Covered Doctor Consultation / Dental Examination / Scaling and Pol…" at bounding box center [740, 168] width 267 height 128
drag, startPoint x: 607, startPoint y: 110, endPoint x: 812, endPoint y: 230, distance: 236.8
click at [812, 230] on div "Dental Cover Covered Doctor Consultation / Dental Examination / Scaling and Pol…" at bounding box center [740, 168] width 267 height 128
copy div "Dental Cover Covered Doctor Consultation / Dental Examination / Scaling and Pol…"
